Goal: Task Accomplishment & Management: Manage account settings

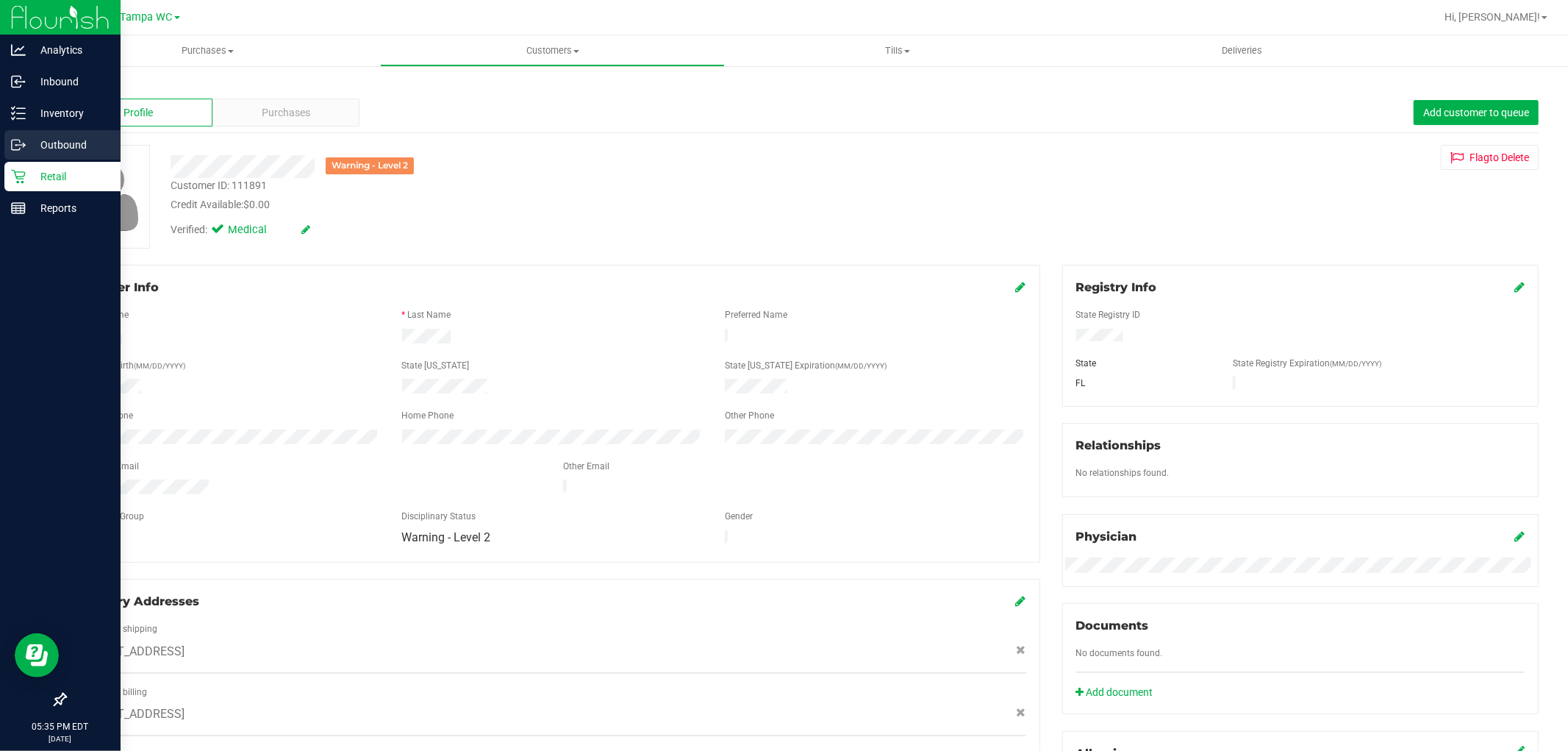
click at [45, 143] on p "Outbound" at bounding box center [70, 144] width 88 height 17
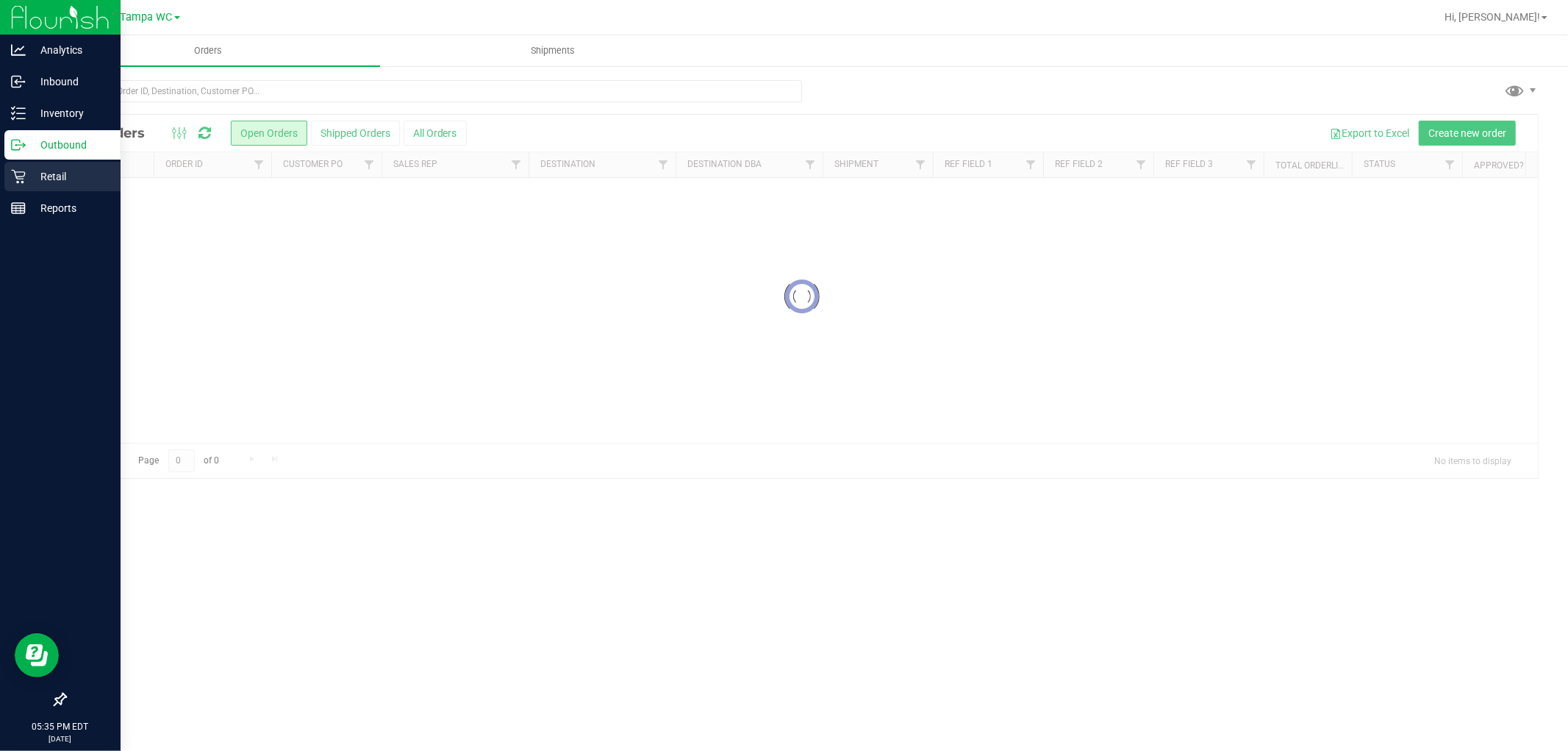
click at [17, 179] on icon at bounding box center [18, 177] width 14 height 14
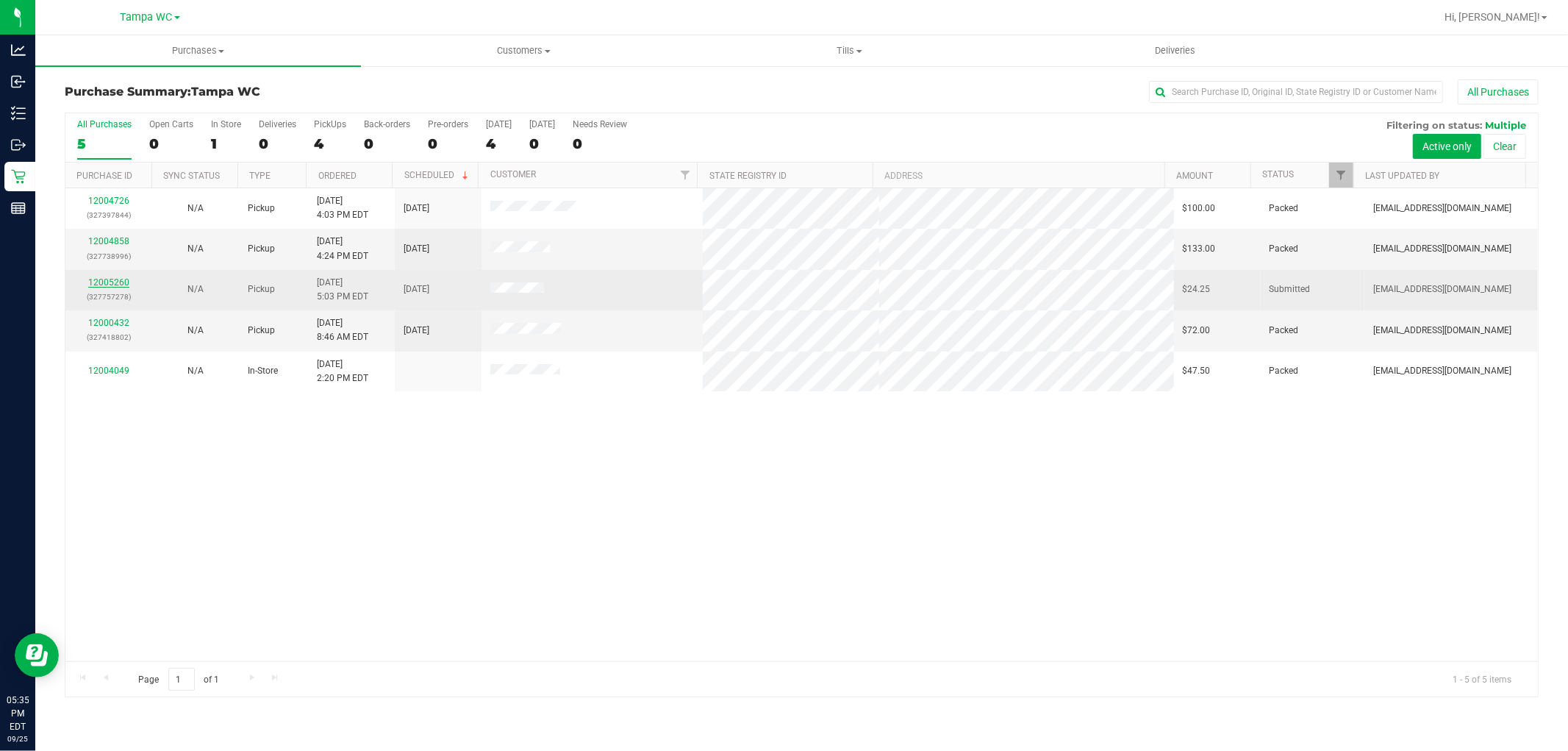
click at [110, 279] on link "12005260" at bounding box center [108, 282] width 41 height 11
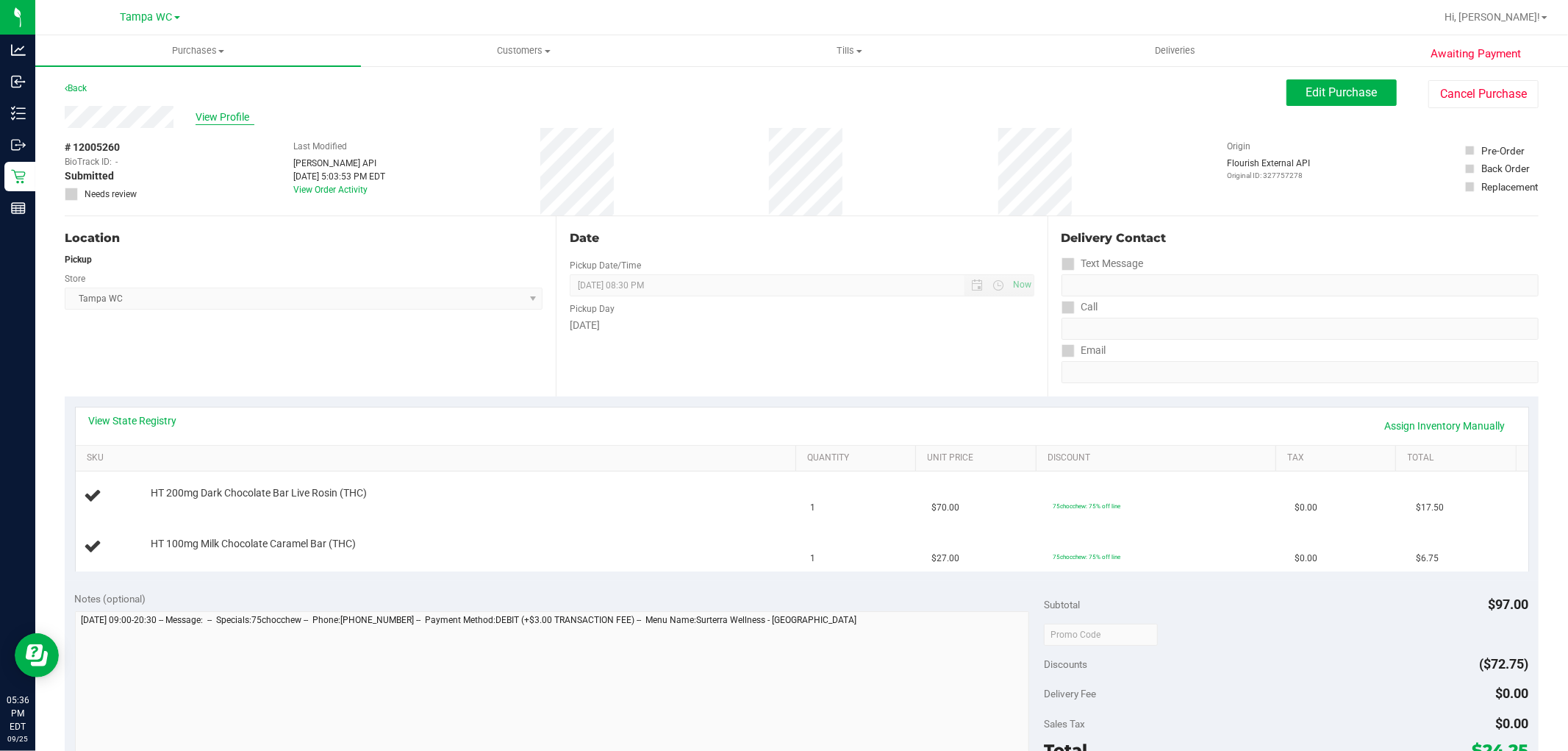
click at [205, 118] on span "View Profile" at bounding box center [224, 118] width 58 height 15
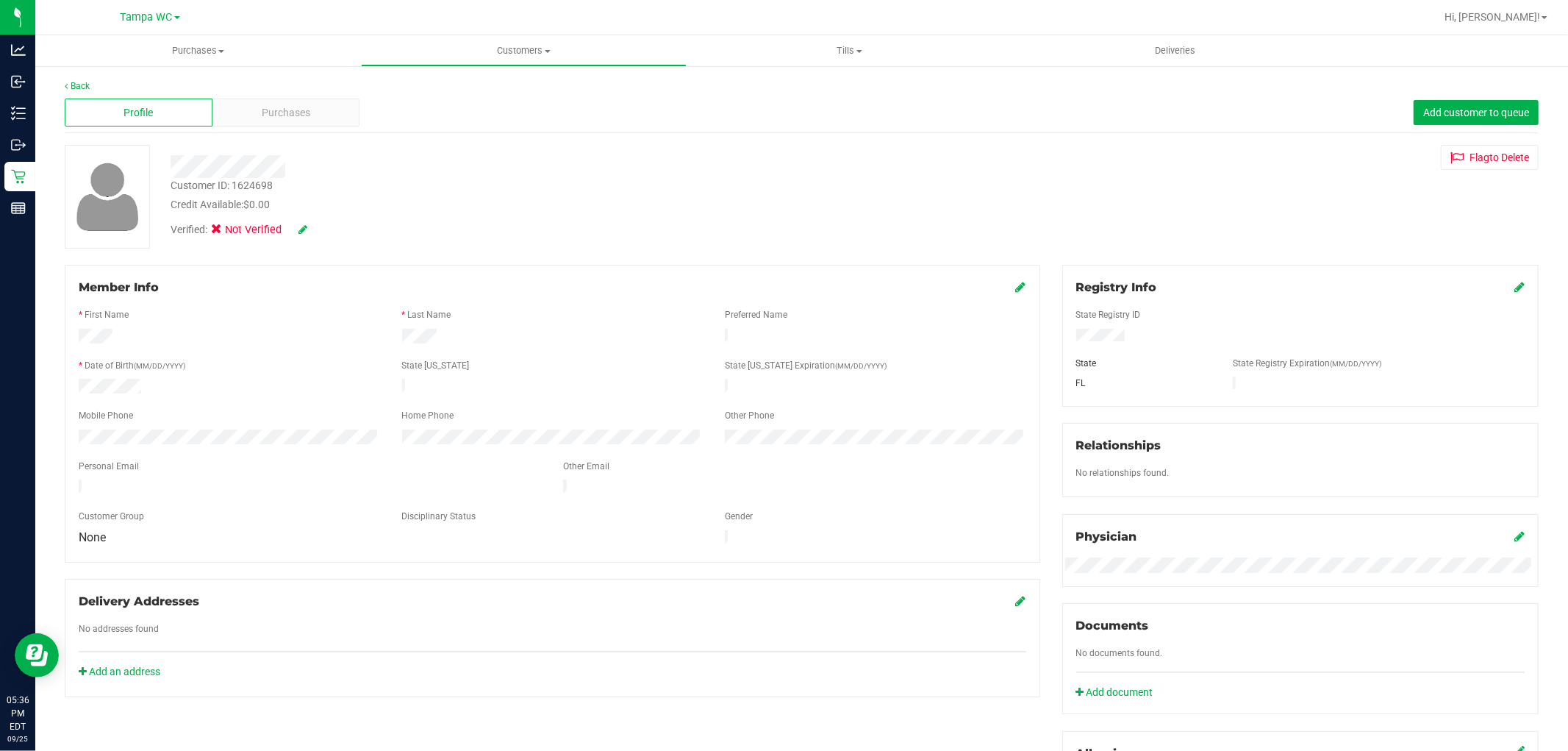
click at [1015, 287] on icon at bounding box center [1020, 287] width 11 height 11
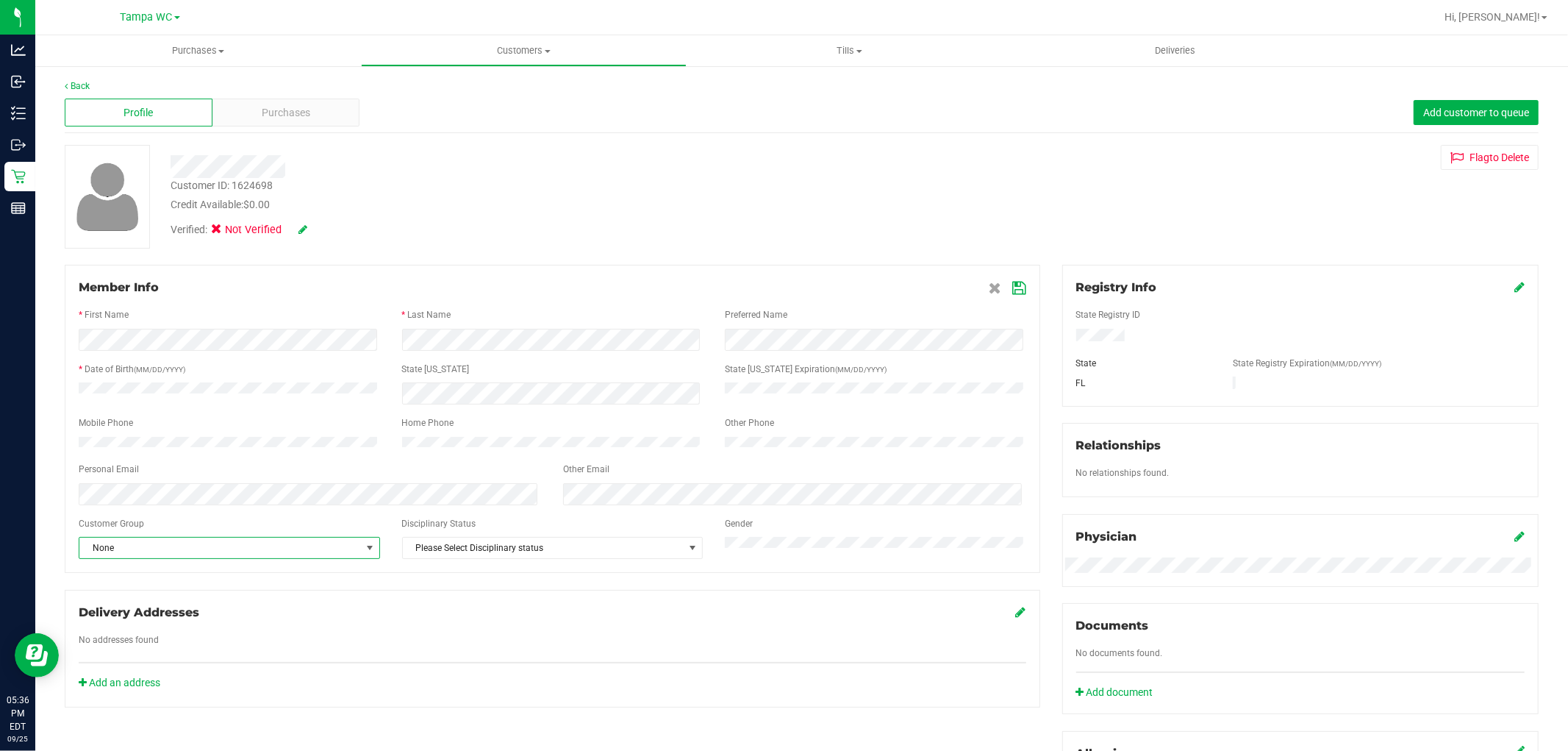
click at [151, 552] on span "None" at bounding box center [220, 548] width 281 height 21
click at [548, 152] on div at bounding box center [534, 161] width 749 height 33
click at [303, 230] on icon at bounding box center [302, 229] width 9 height 11
click at [218, 232] on icon at bounding box center [221, 232] width 10 height 0
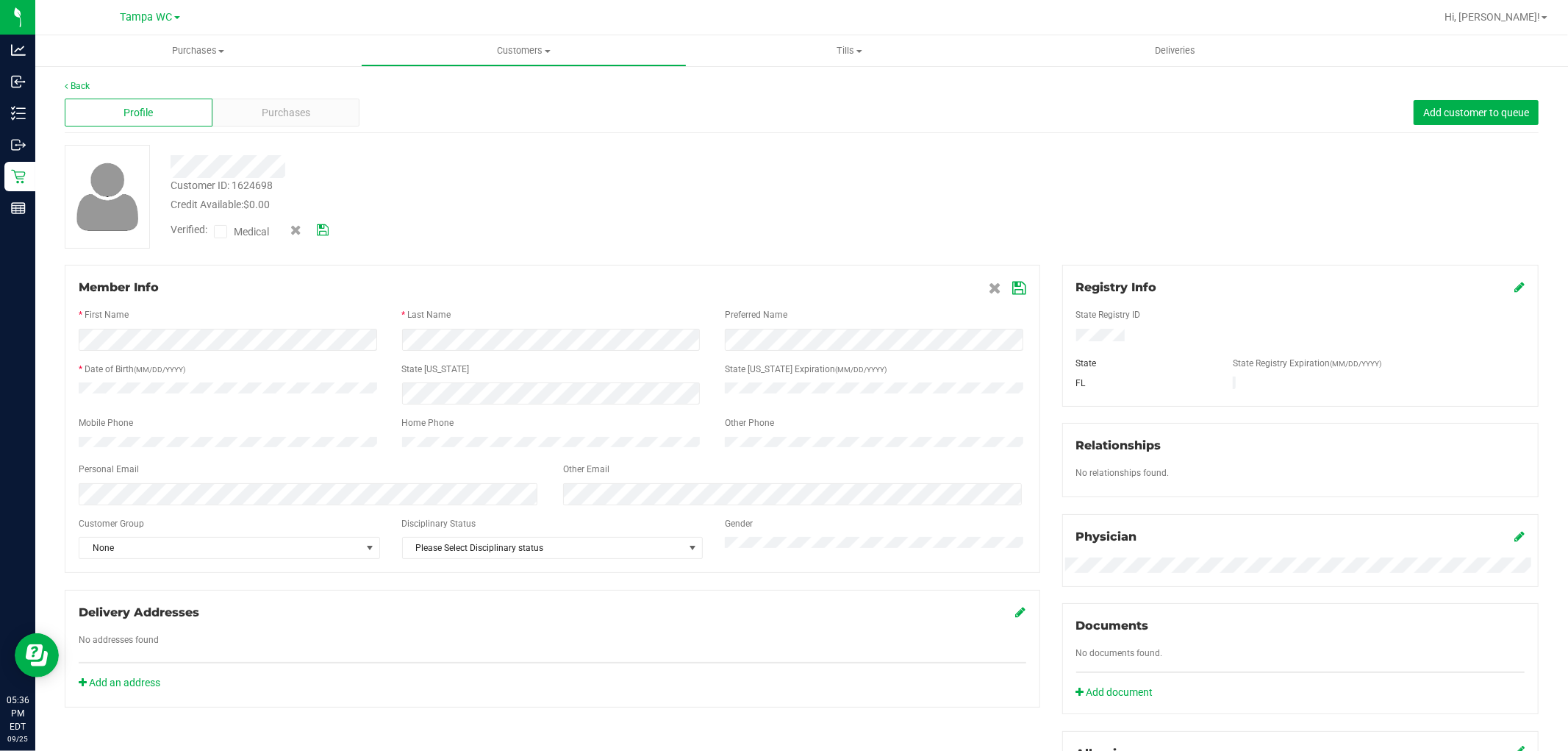
click at [0, 0] on input "Medical" at bounding box center [0, 0] width 0 height 0
click at [572, 243] on div "Verified: Medical" at bounding box center [534, 231] width 749 height 36
click at [333, 231] on div "Verified: Medical" at bounding box center [284, 232] width 250 height 19
click at [327, 231] on icon at bounding box center [322, 230] width 11 height 11
click at [1014, 291] on icon at bounding box center [1019, 288] width 13 height 11
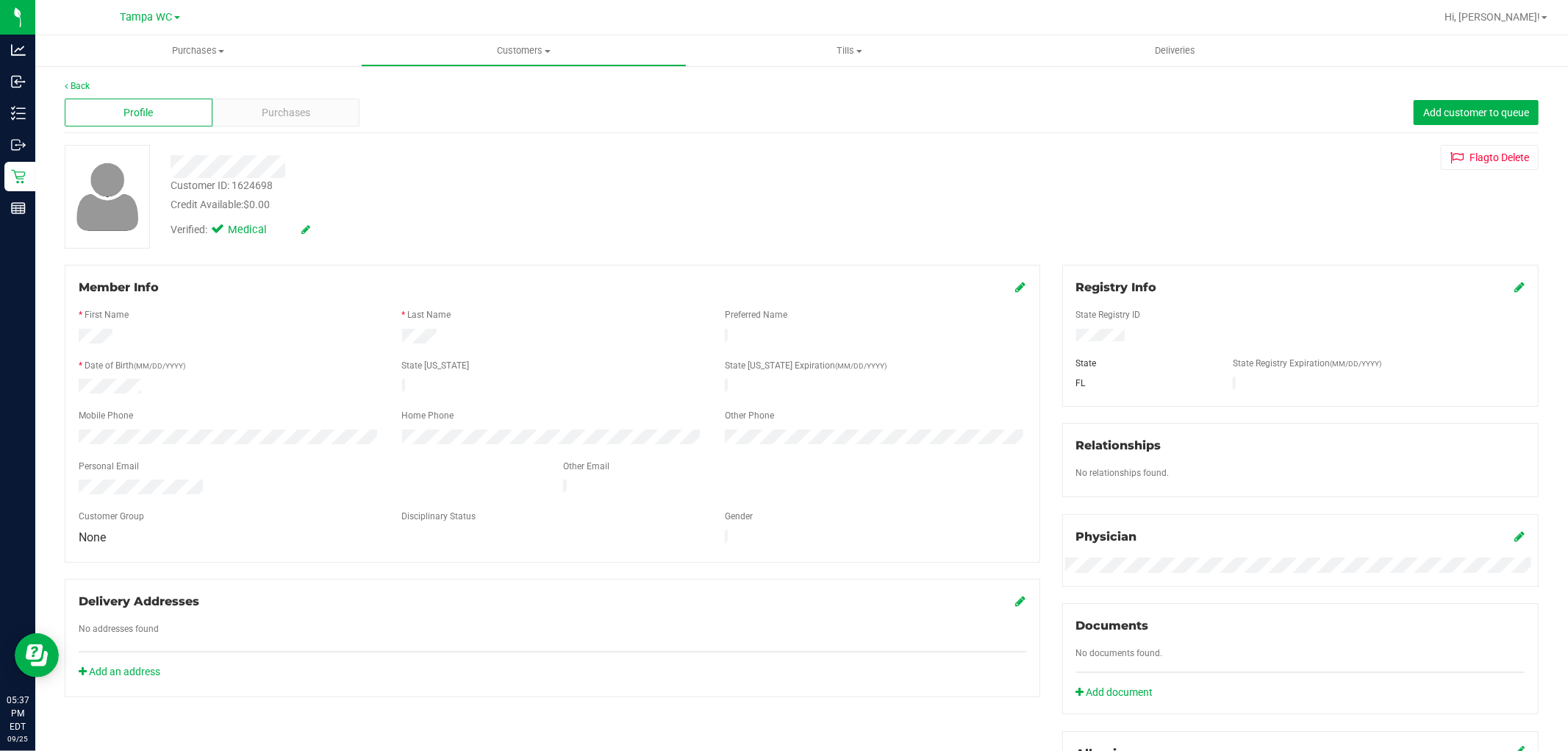
click at [1015, 284] on icon at bounding box center [1020, 287] width 11 height 11
click at [137, 558] on span "None" at bounding box center [220, 548] width 281 height 21
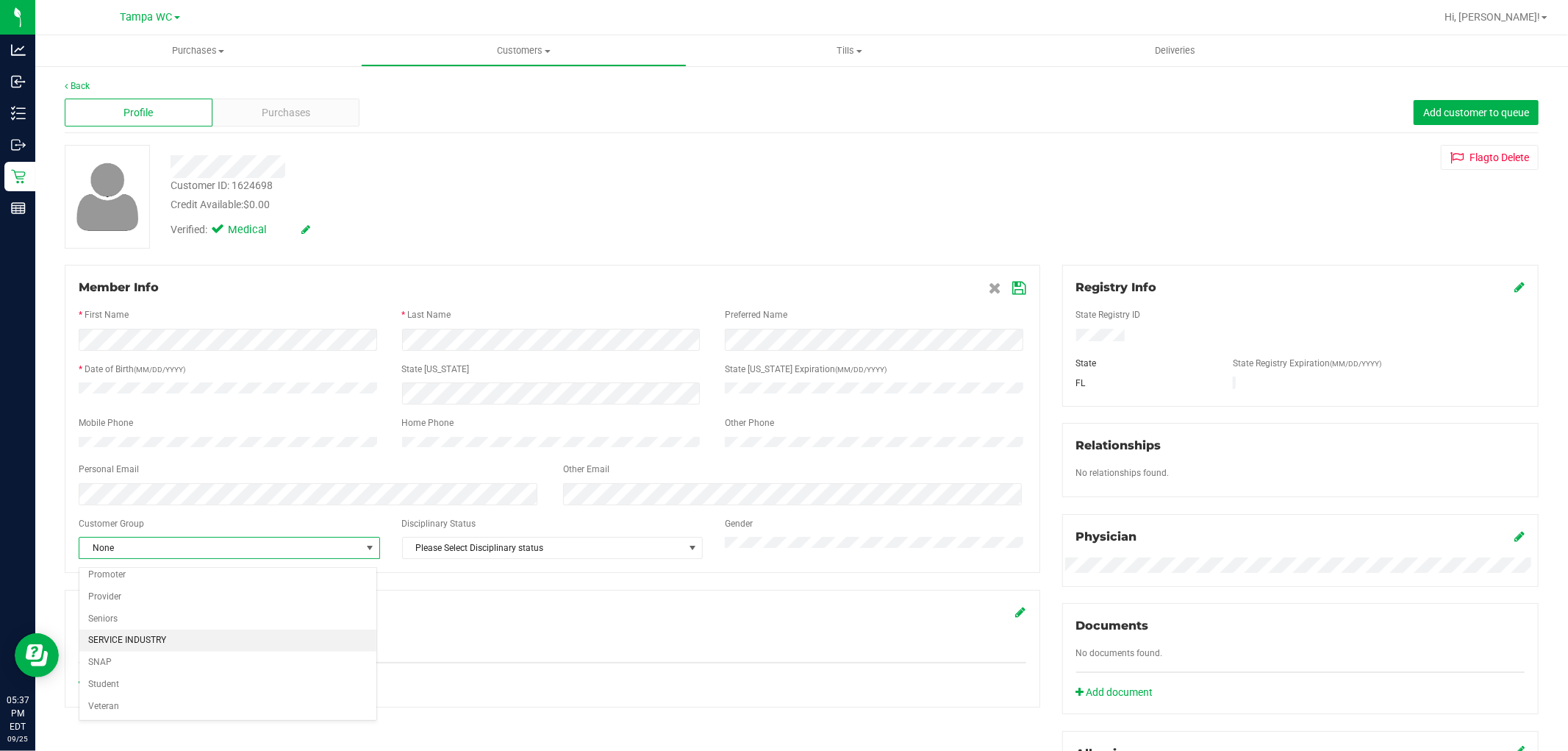
click at [139, 643] on li "SERVICE INDUSTRY" at bounding box center [228, 640] width 297 height 22
click at [1013, 288] on icon at bounding box center [1019, 288] width 13 height 11
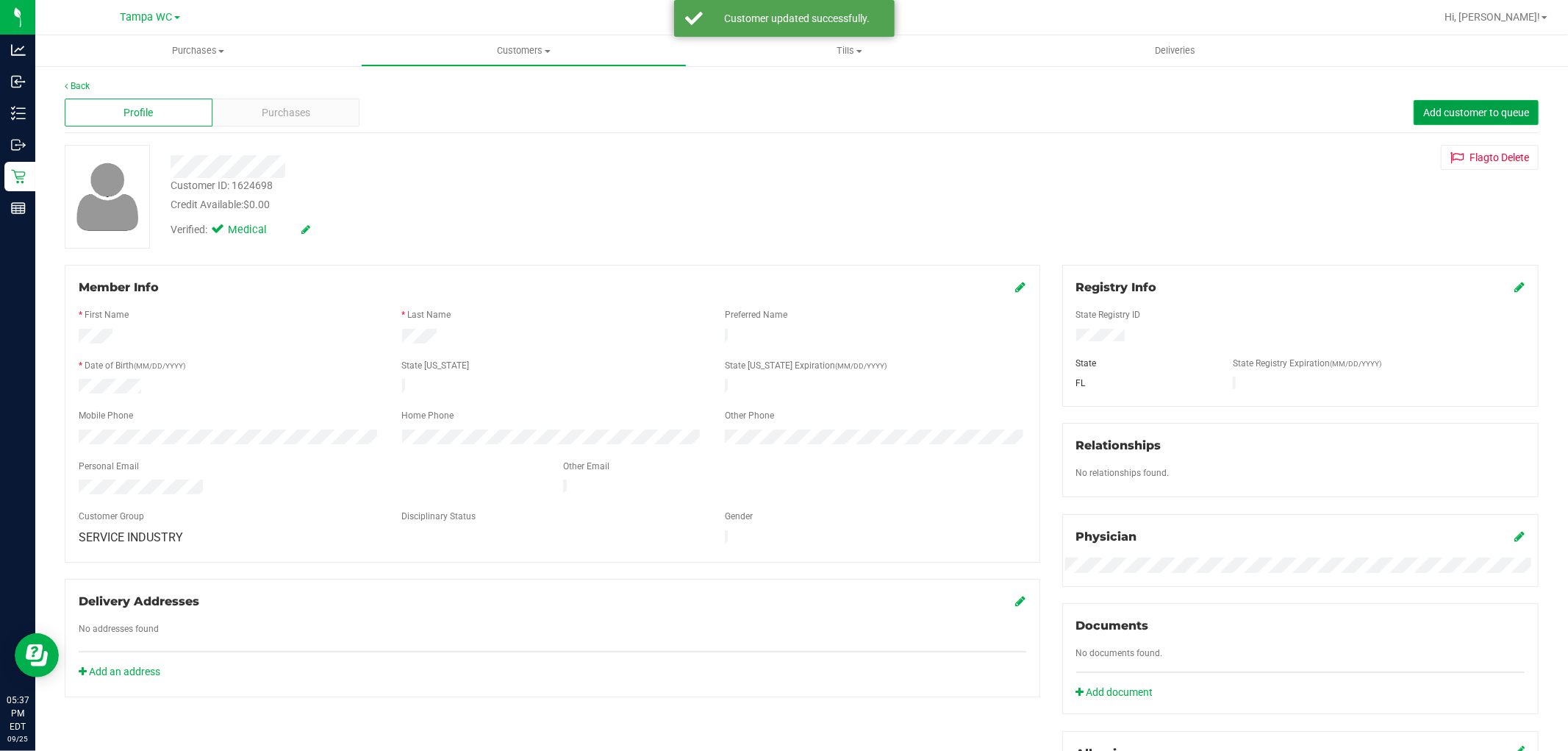
click at [1461, 116] on button "Add customer to queue" at bounding box center [1475, 113] width 125 height 25
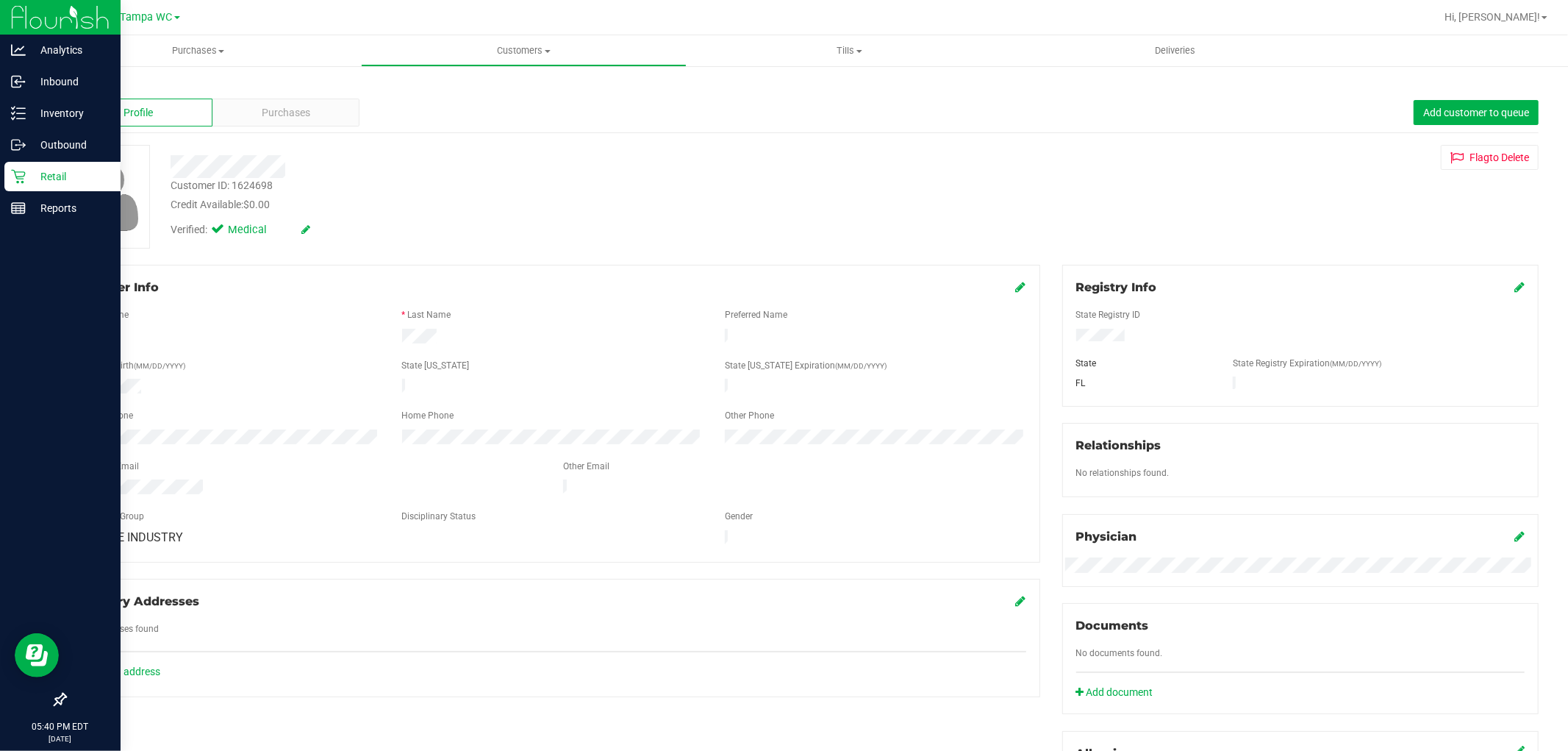
click at [42, 176] on p "Retail" at bounding box center [70, 176] width 88 height 17
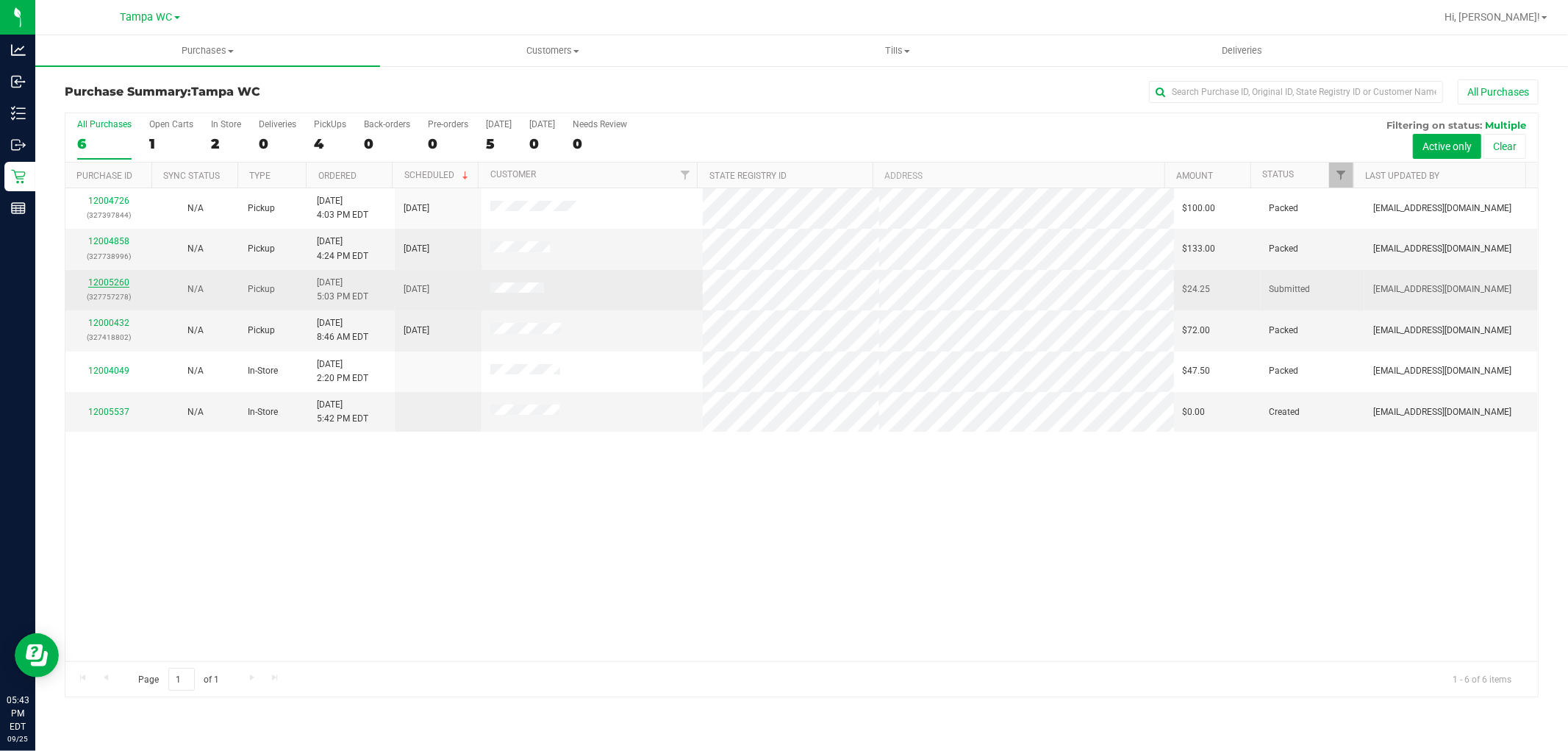
click at [106, 284] on link "12005260" at bounding box center [108, 282] width 41 height 11
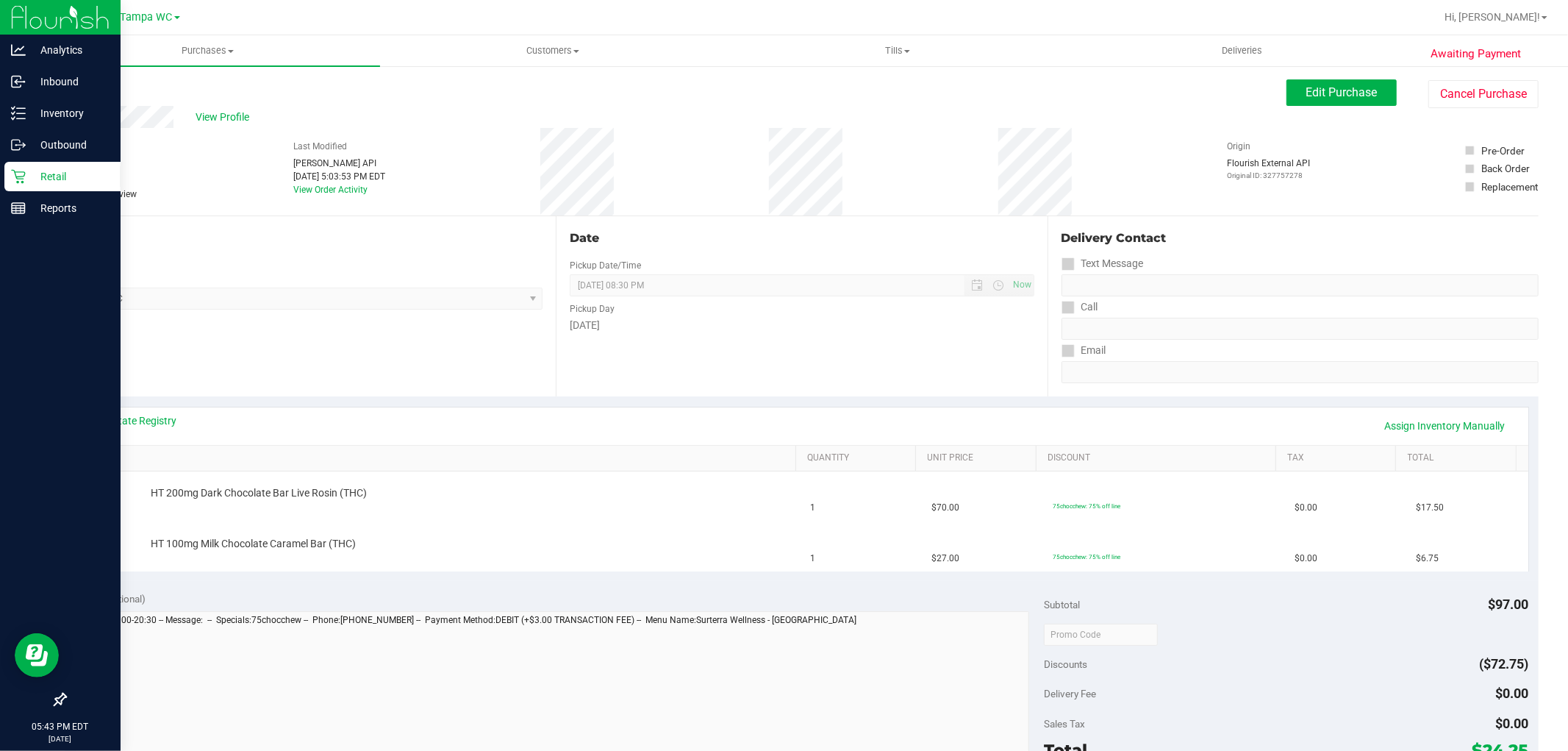
drag, startPoint x: 17, startPoint y: 179, endPoint x: 17, endPoint y: 167, distance: 12.0
click at [17, 178] on icon at bounding box center [18, 176] width 14 height 14
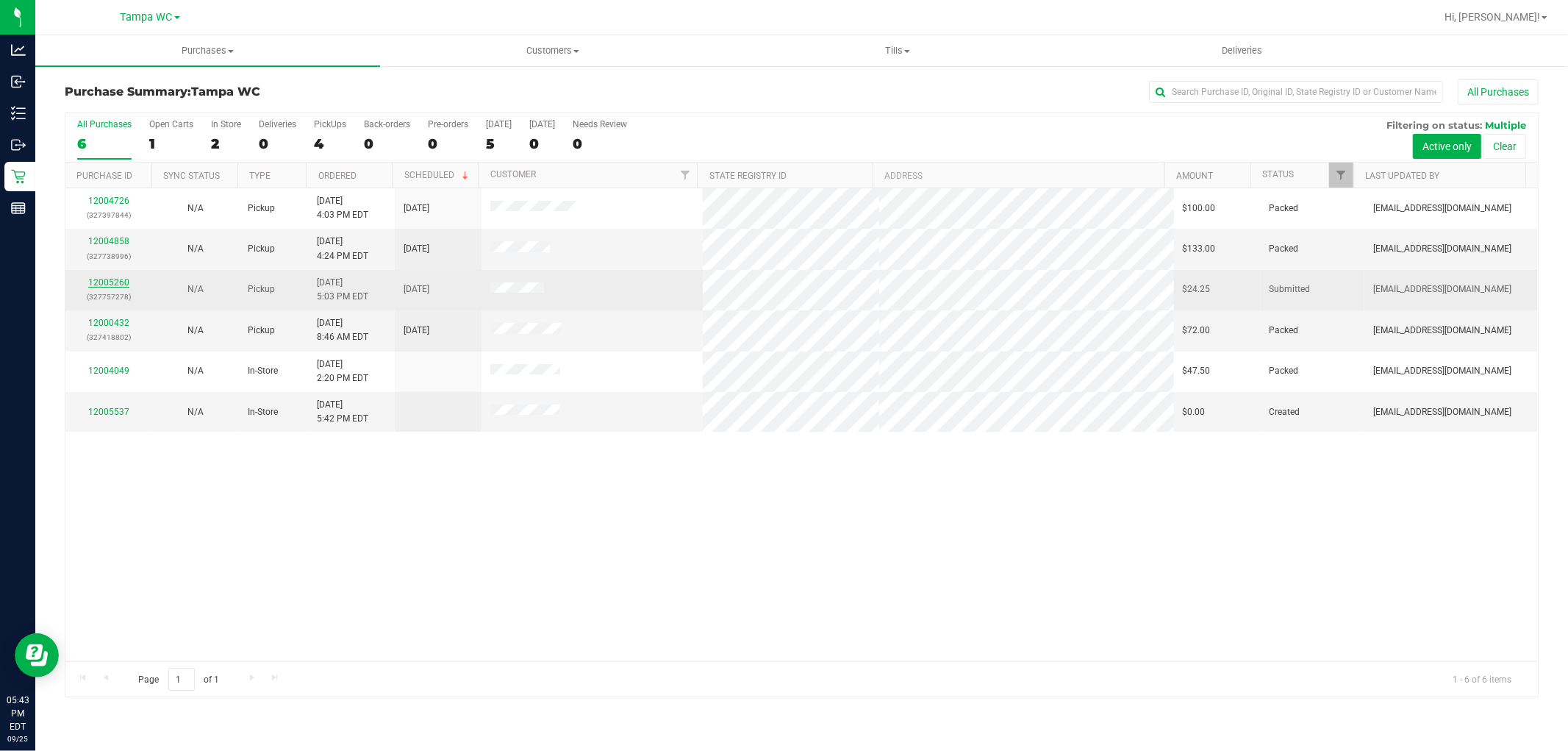
click at [108, 281] on link "12005260" at bounding box center [108, 282] width 41 height 11
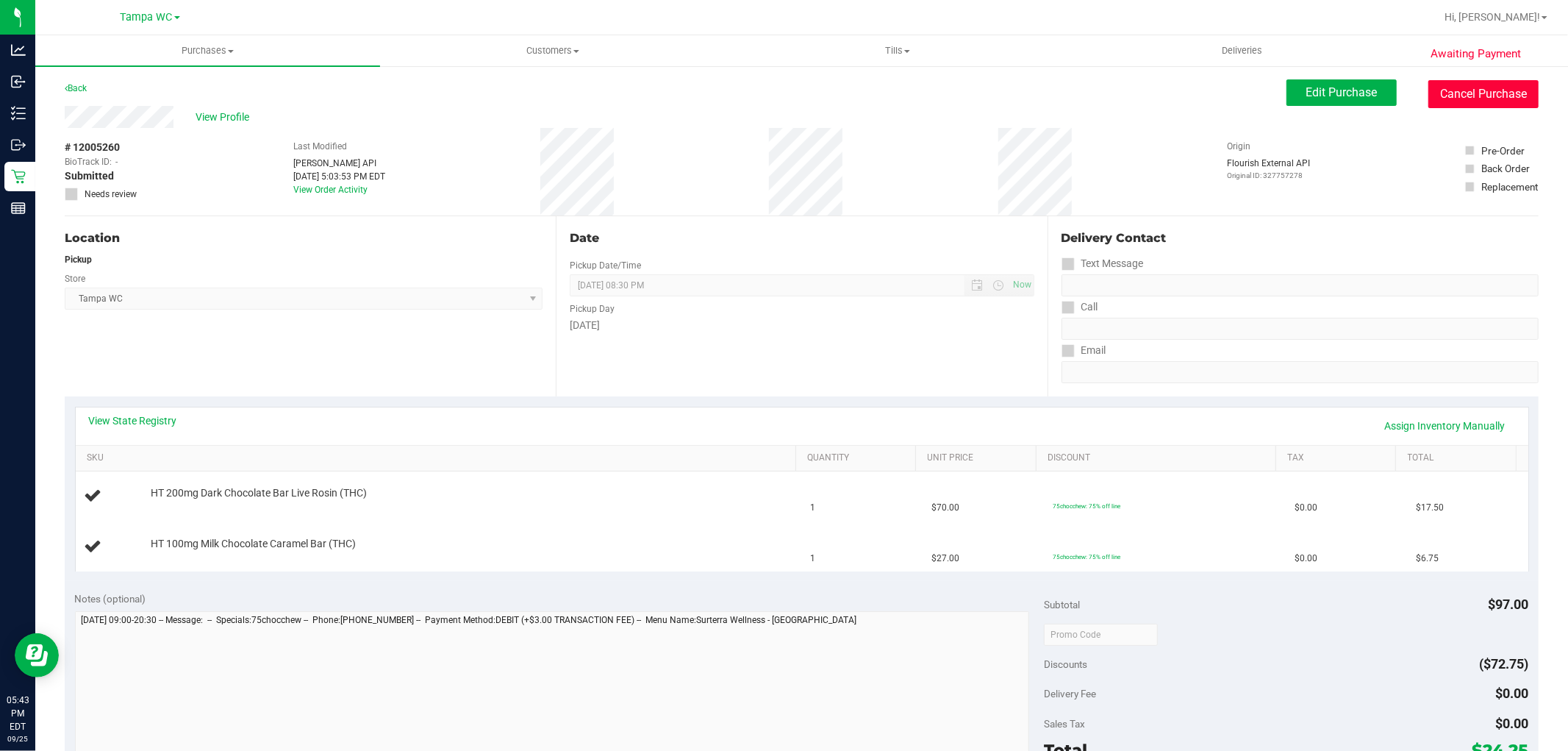
click at [1456, 92] on button "Cancel Purchase" at bounding box center [1483, 94] width 110 height 28
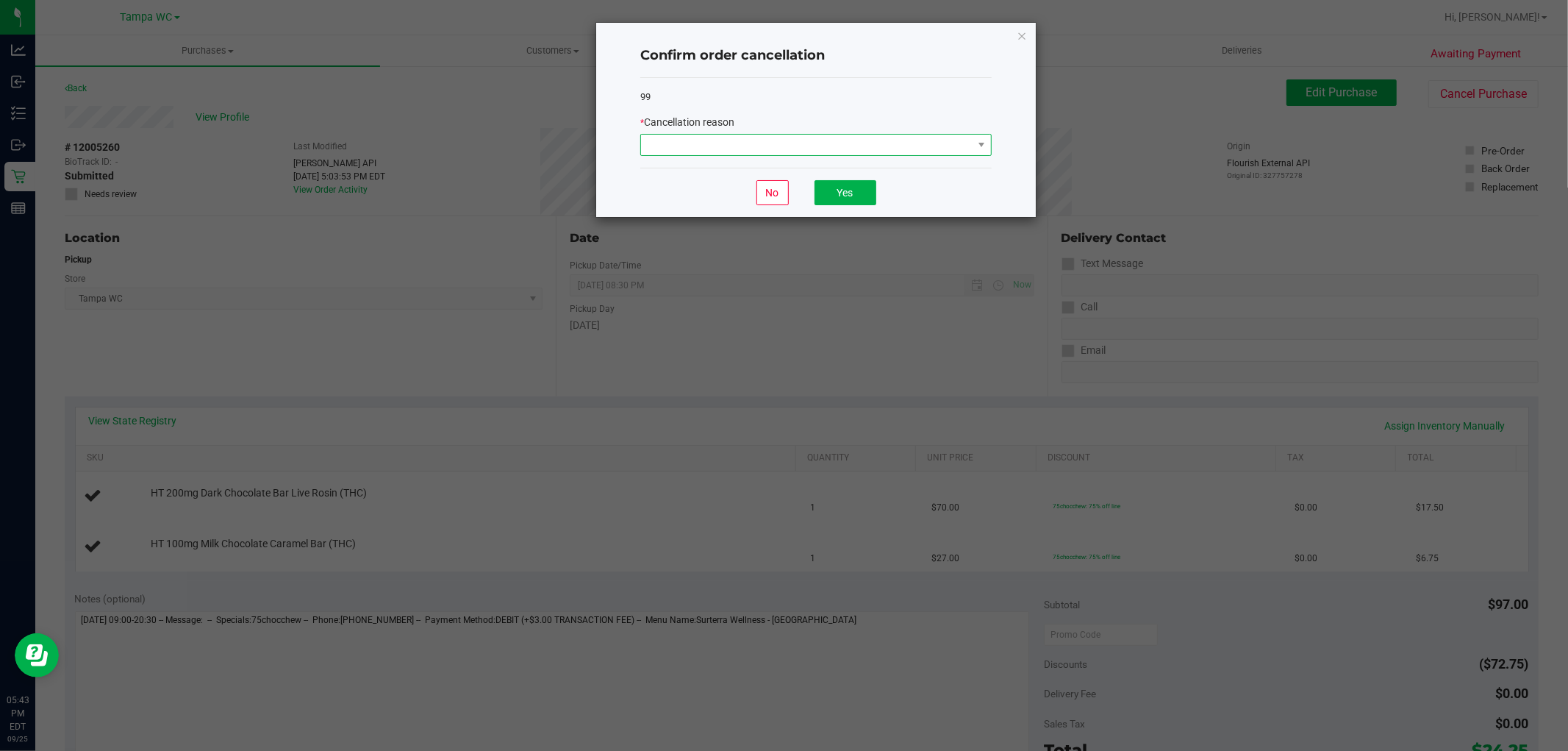
click at [795, 151] on span at bounding box center [806, 145] width 332 height 21
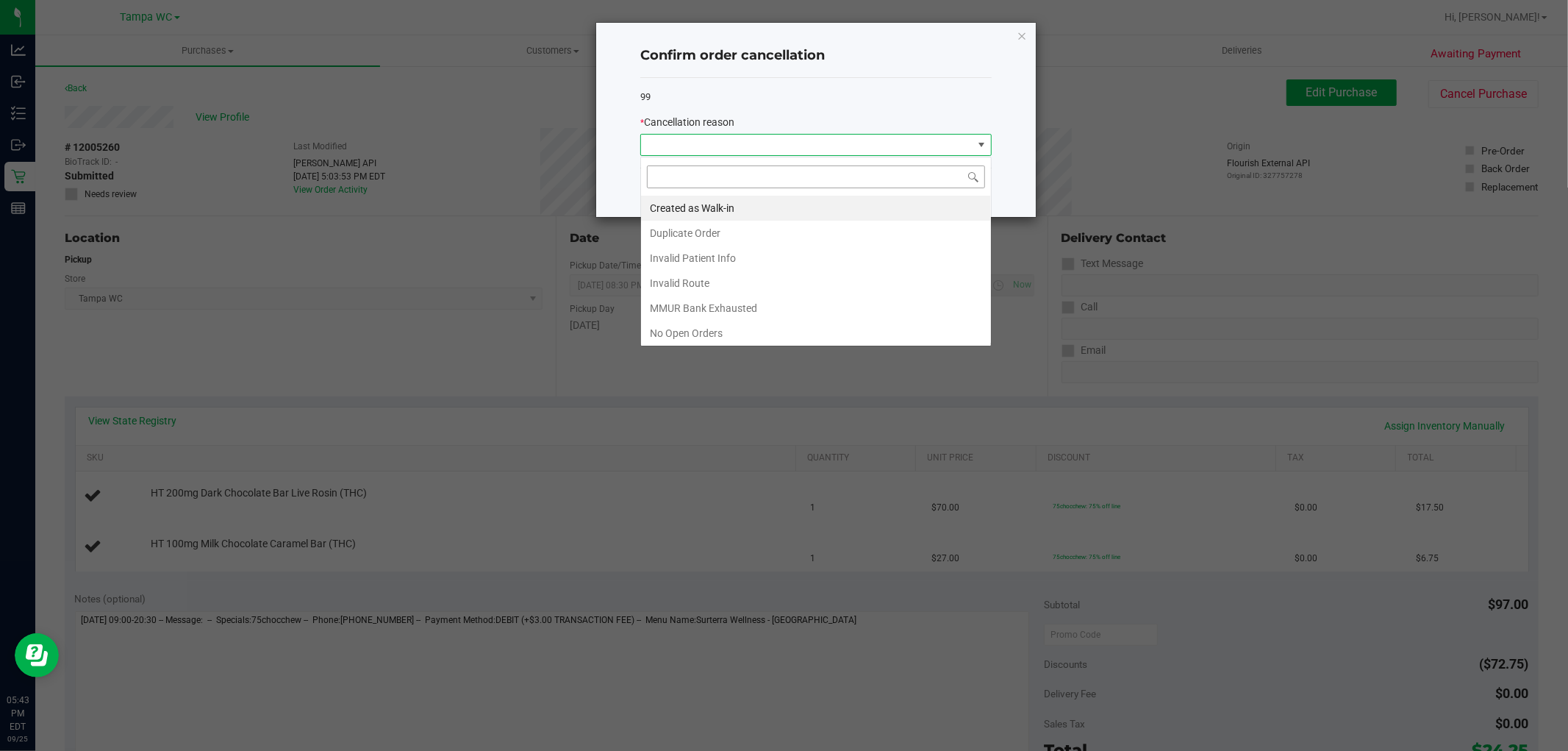
scroll to position [22, 351]
click at [758, 209] on li "Created as Walk-in" at bounding box center [816, 208] width 350 height 25
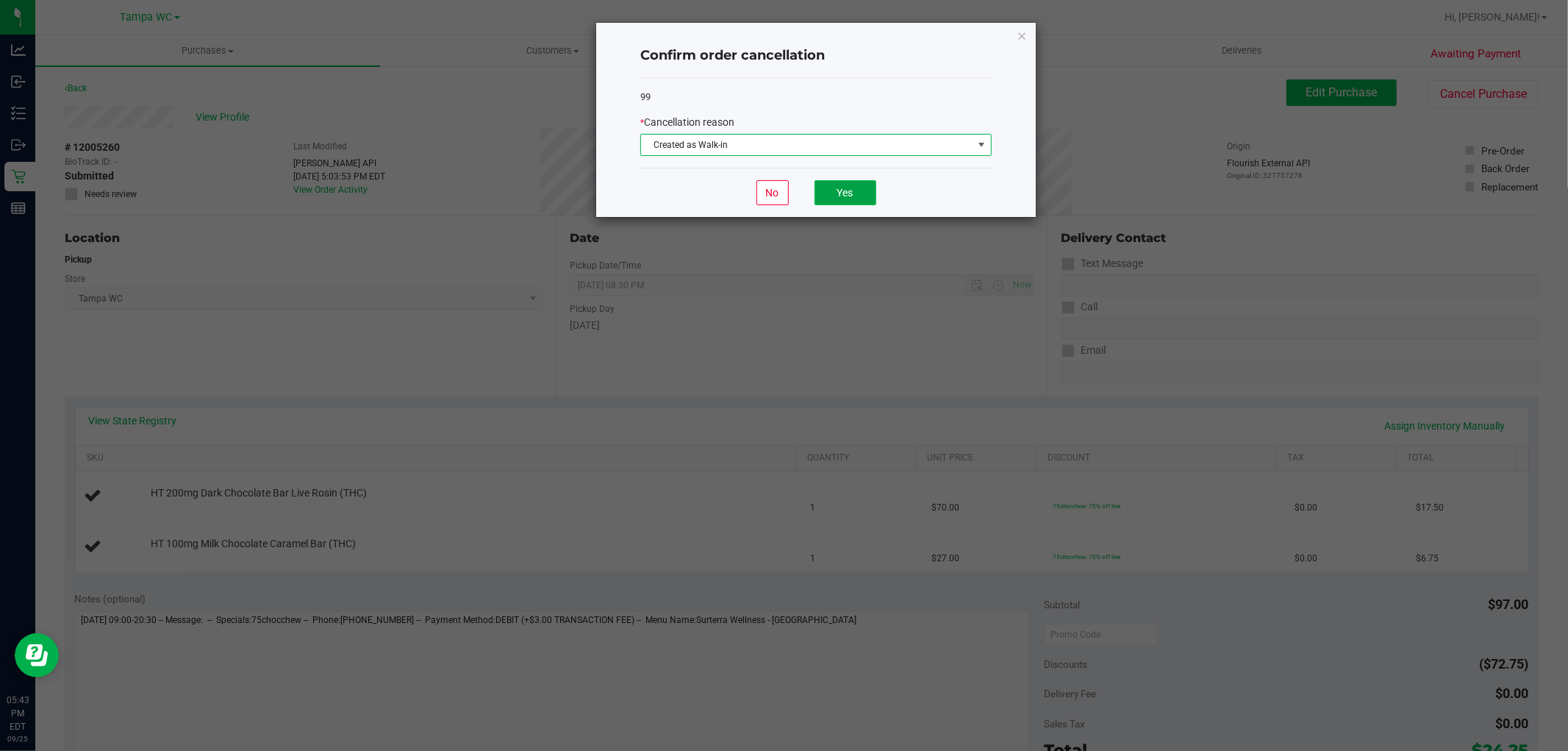
click at [857, 193] on button "Yes" at bounding box center [845, 192] width 62 height 25
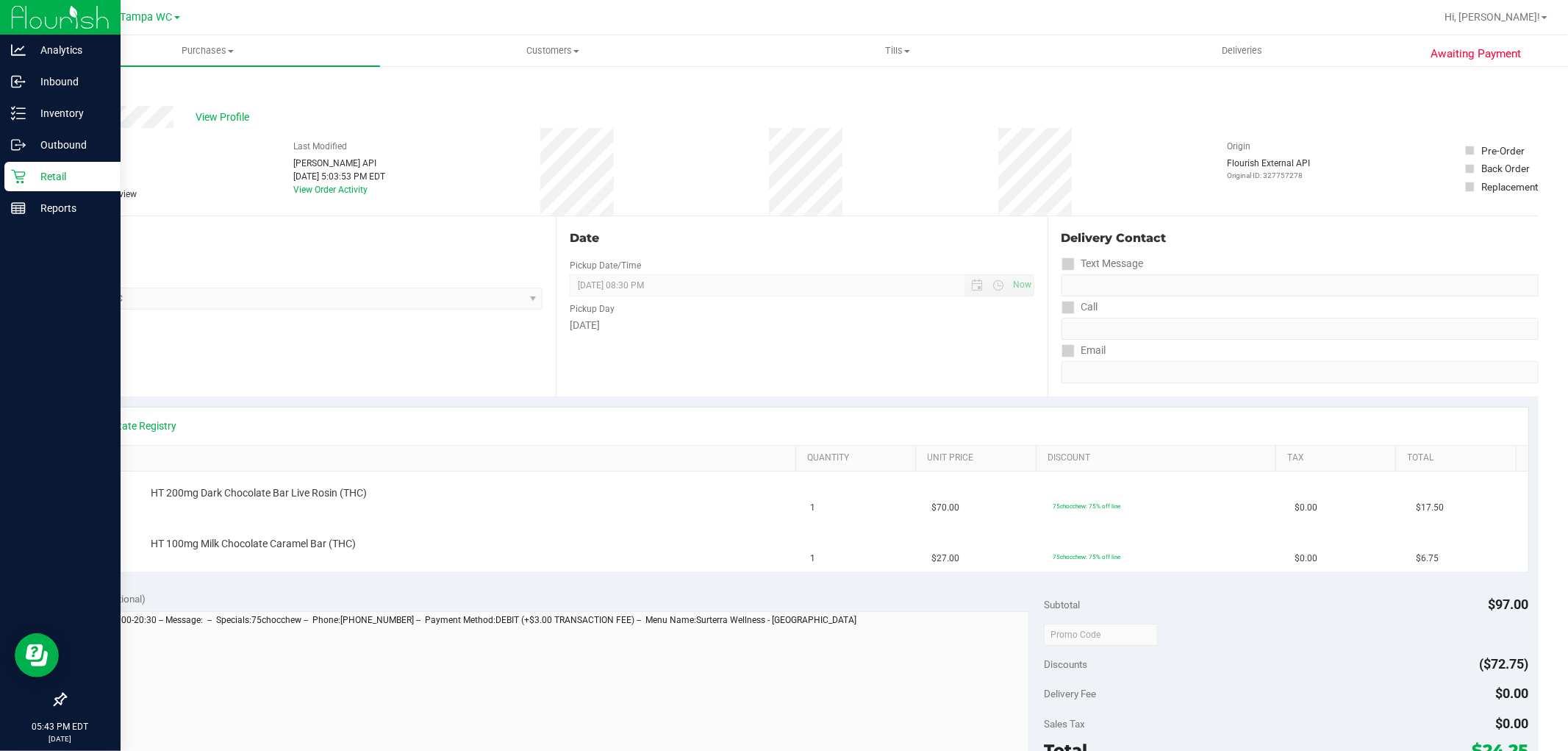
click at [34, 177] on p "Retail" at bounding box center [70, 176] width 88 height 17
